Goal: Book appointment/travel/reservation

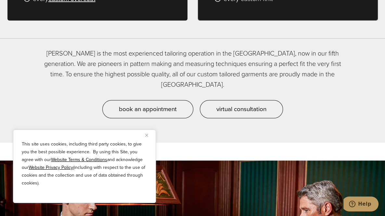
scroll to position [512, 0]
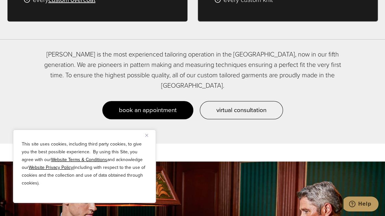
click at [140, 105] on span "book an appointment" at bounding box center [148, 109] width 58 height 9
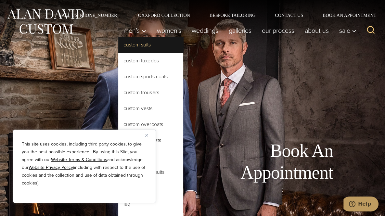
click at [135, 45] on link "Custom Suits" at bounding box center [150, 45] width 65 height 16
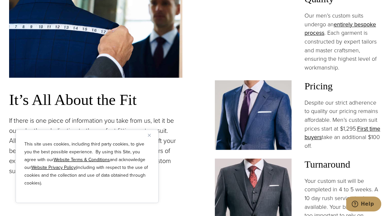
scroll to position [471, 0]
